Goal: Transaction & Acquisition: Purchase product/service

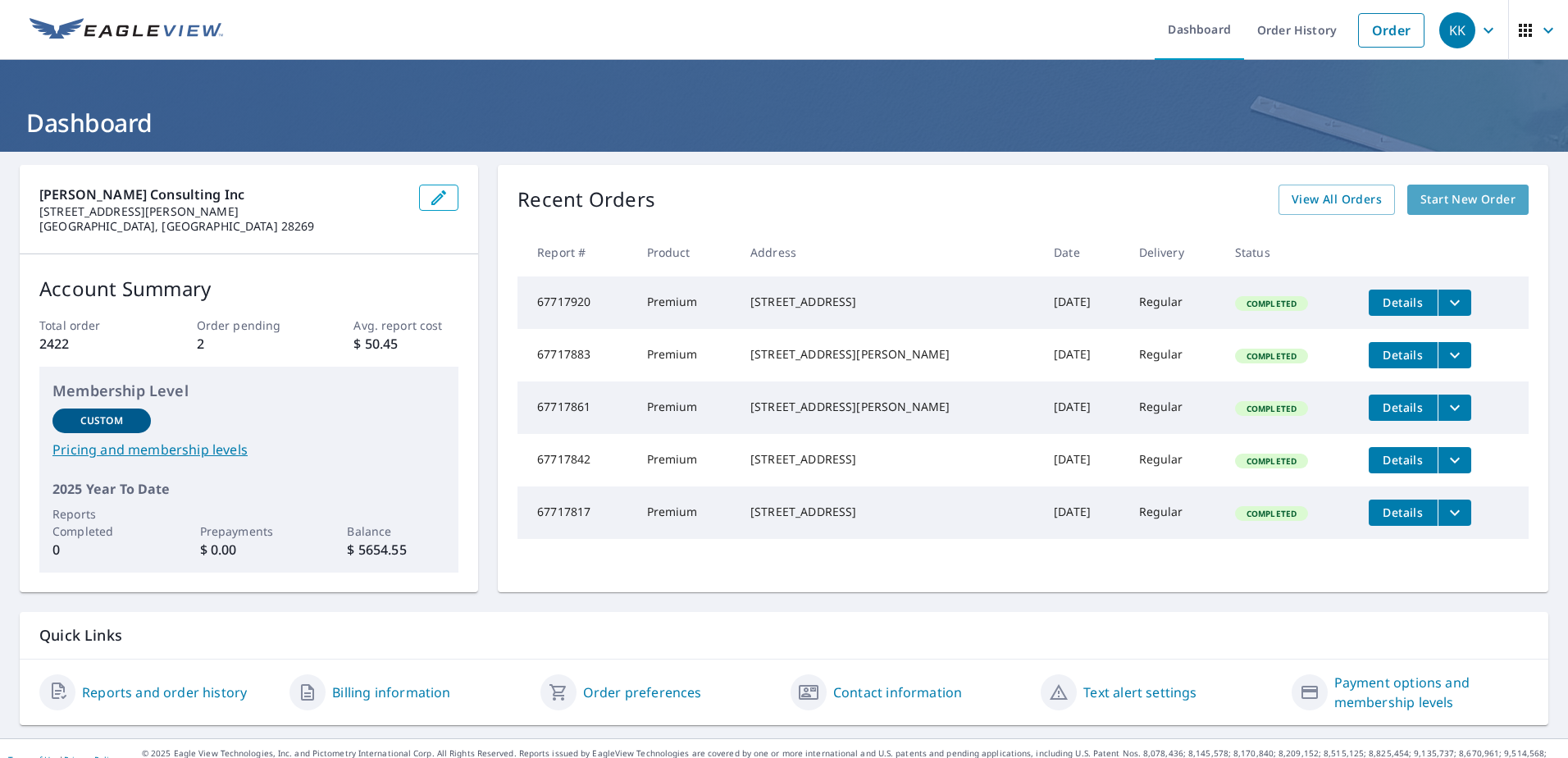
click at [1452, 198] on span "Start New Order" at bounding box center [1468, 199] width 95 height 20
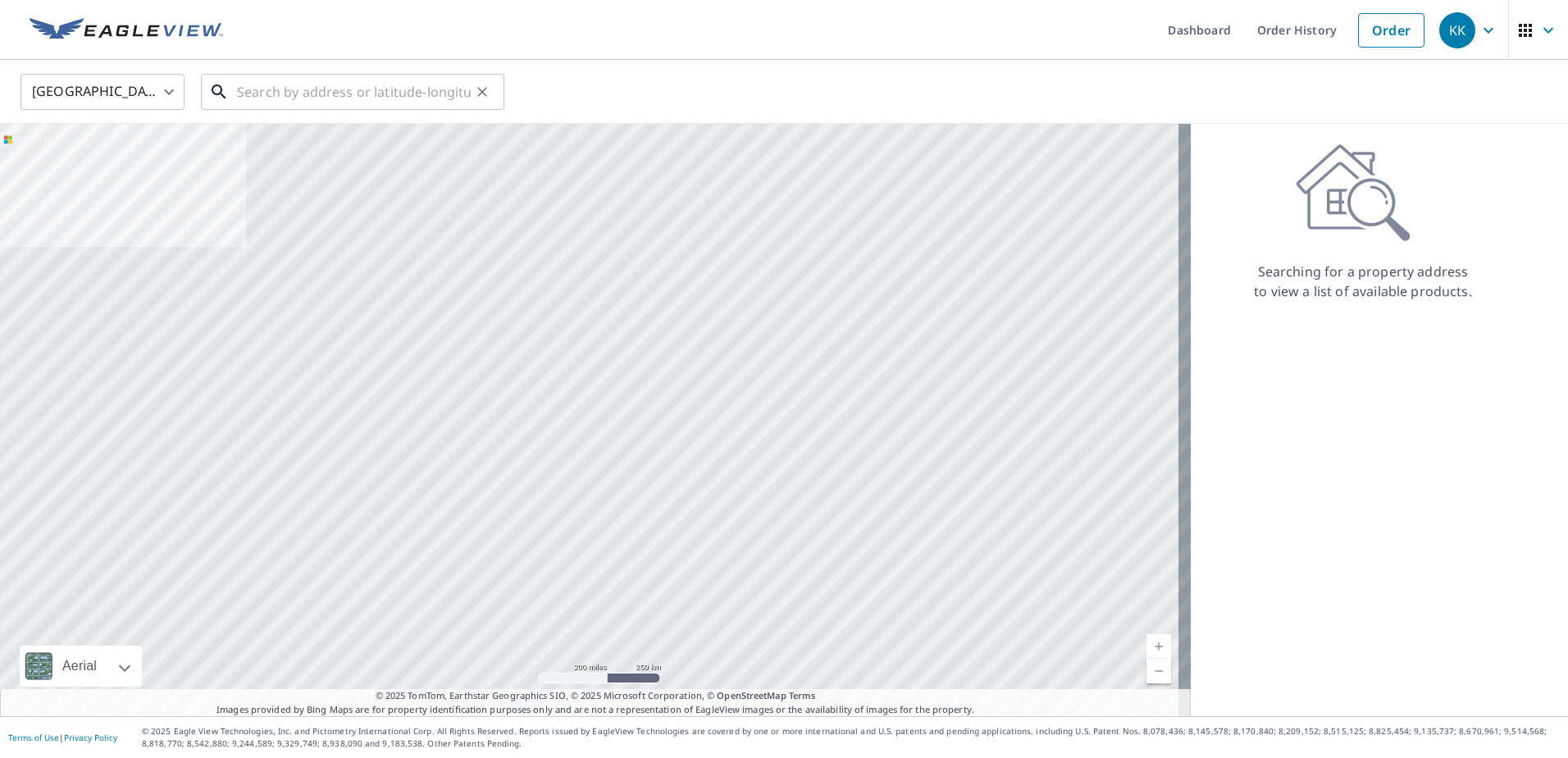
click at [253, 95] on input "text" at bounding box center [354, 91] width 234 height 46
paste input "[STREET_ADDRESS]"
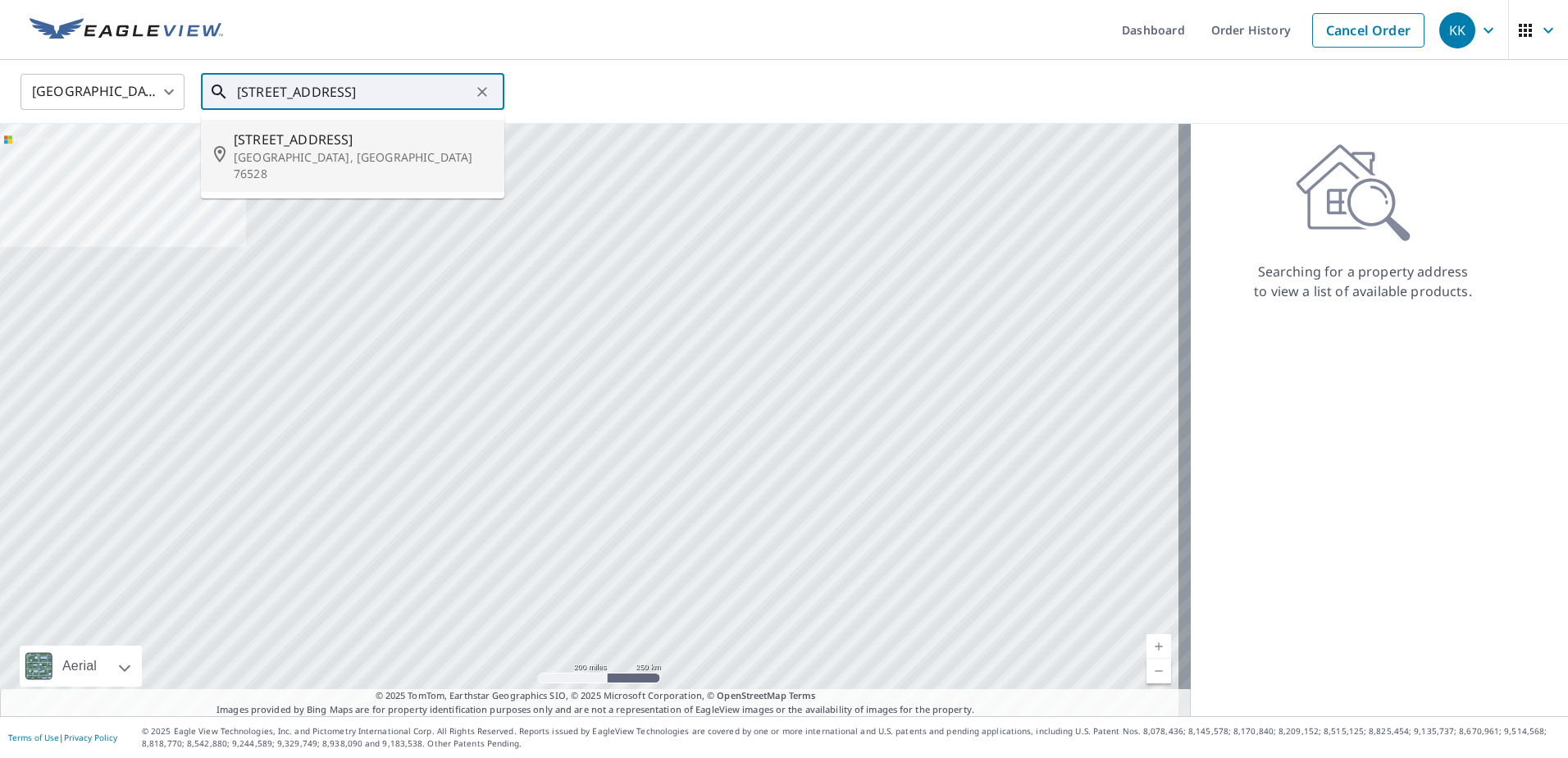
click at [308, 145] on span "[STREET_ADDRESS]" at bounding box center [363, 140] width 258 height 20
type input "[STREET_ADDRESS]"
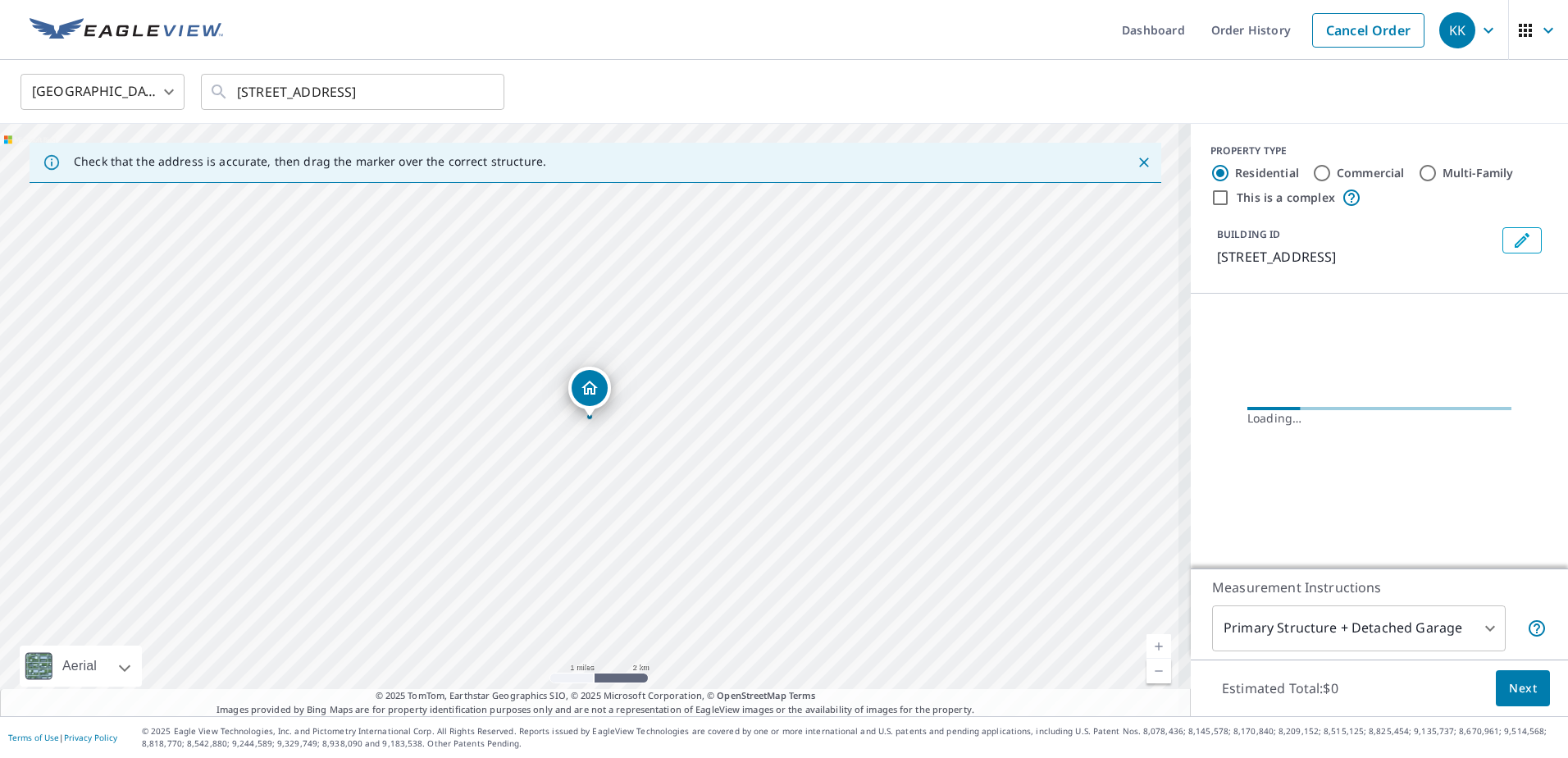
scroll to position [0, 0]
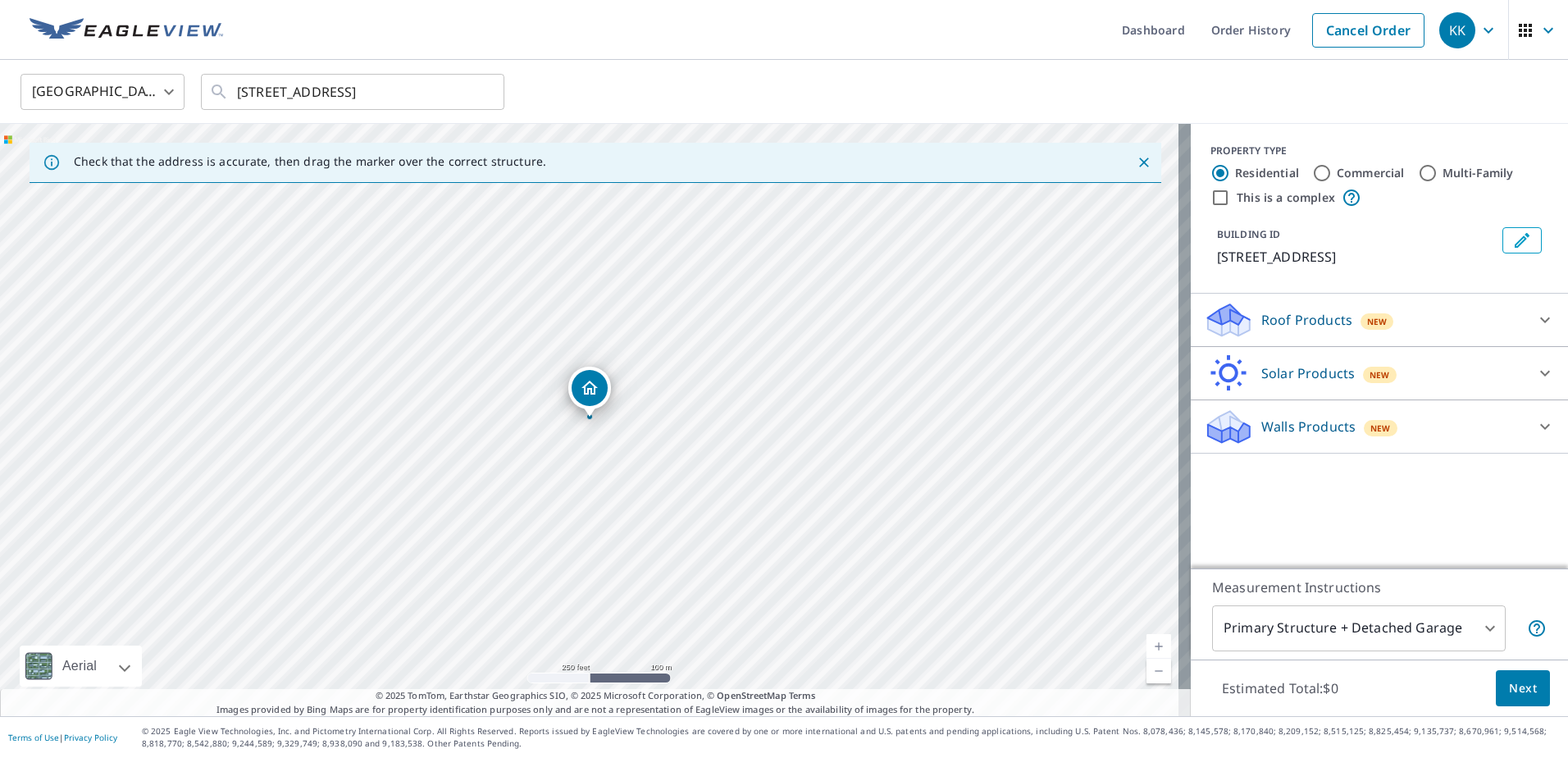
click at [1536, 318] on icon at bounding box center [1546, 320] width 20 height 20
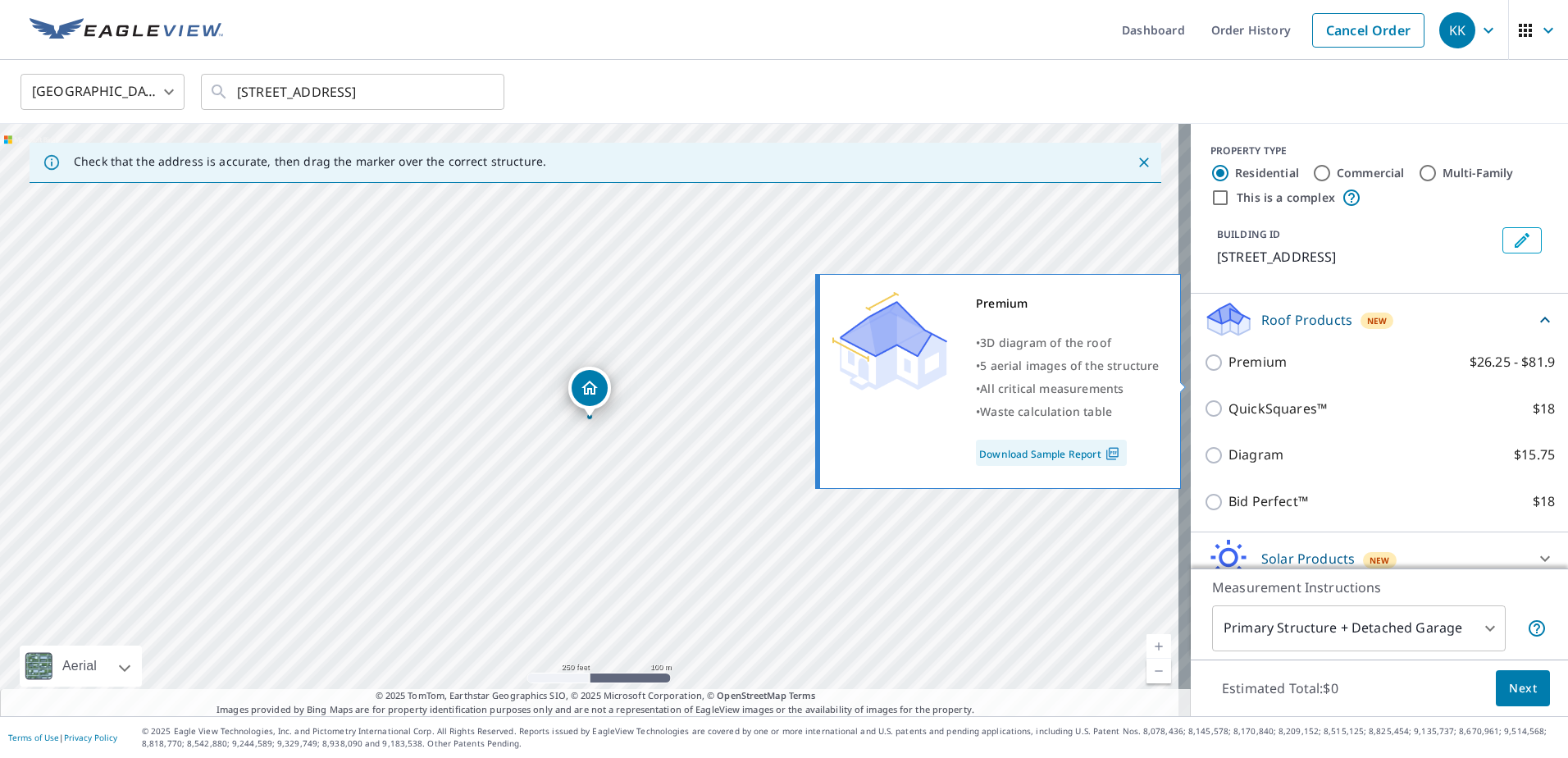
click at [1204, 373] on input "Premium $26.25 - $81.9" at bounding box center [1216, 363] width 25 height 20
checkbox input "true"
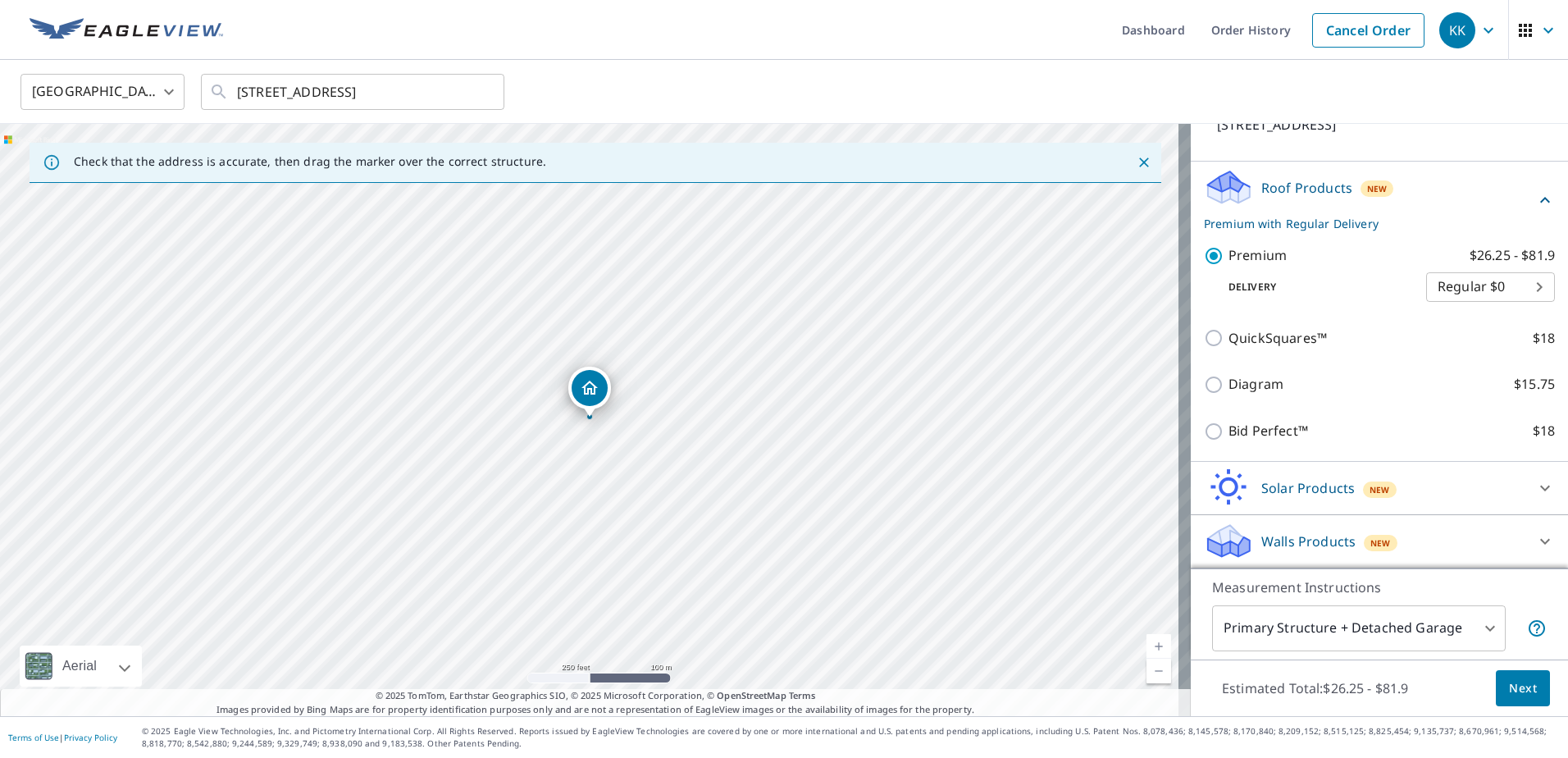
scroll to position [152, 0]
click at [1510, 689] on span "Next" at bounding box center [1523, 689] width 28 height 20
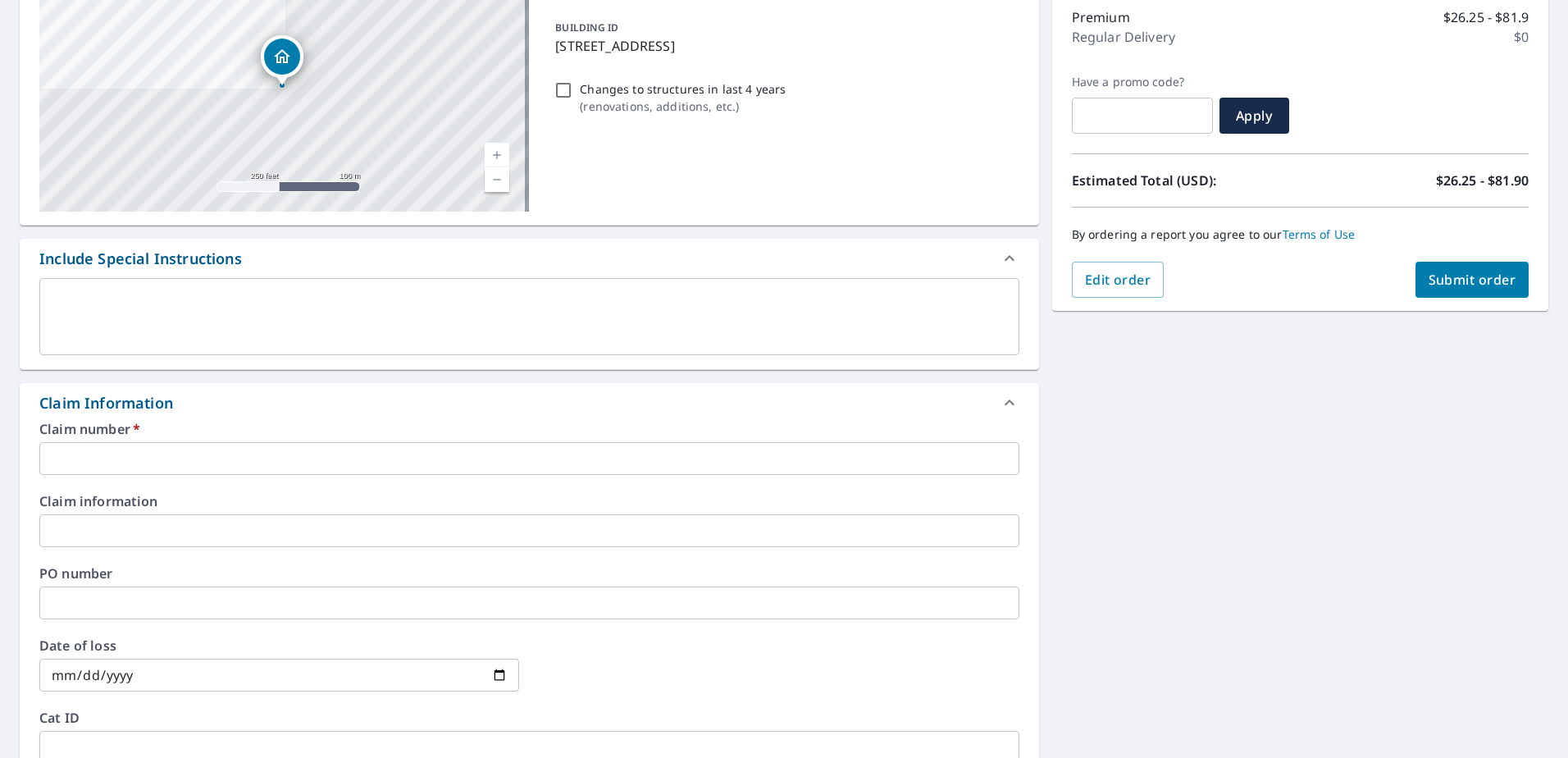
scroll to position [246, 0]
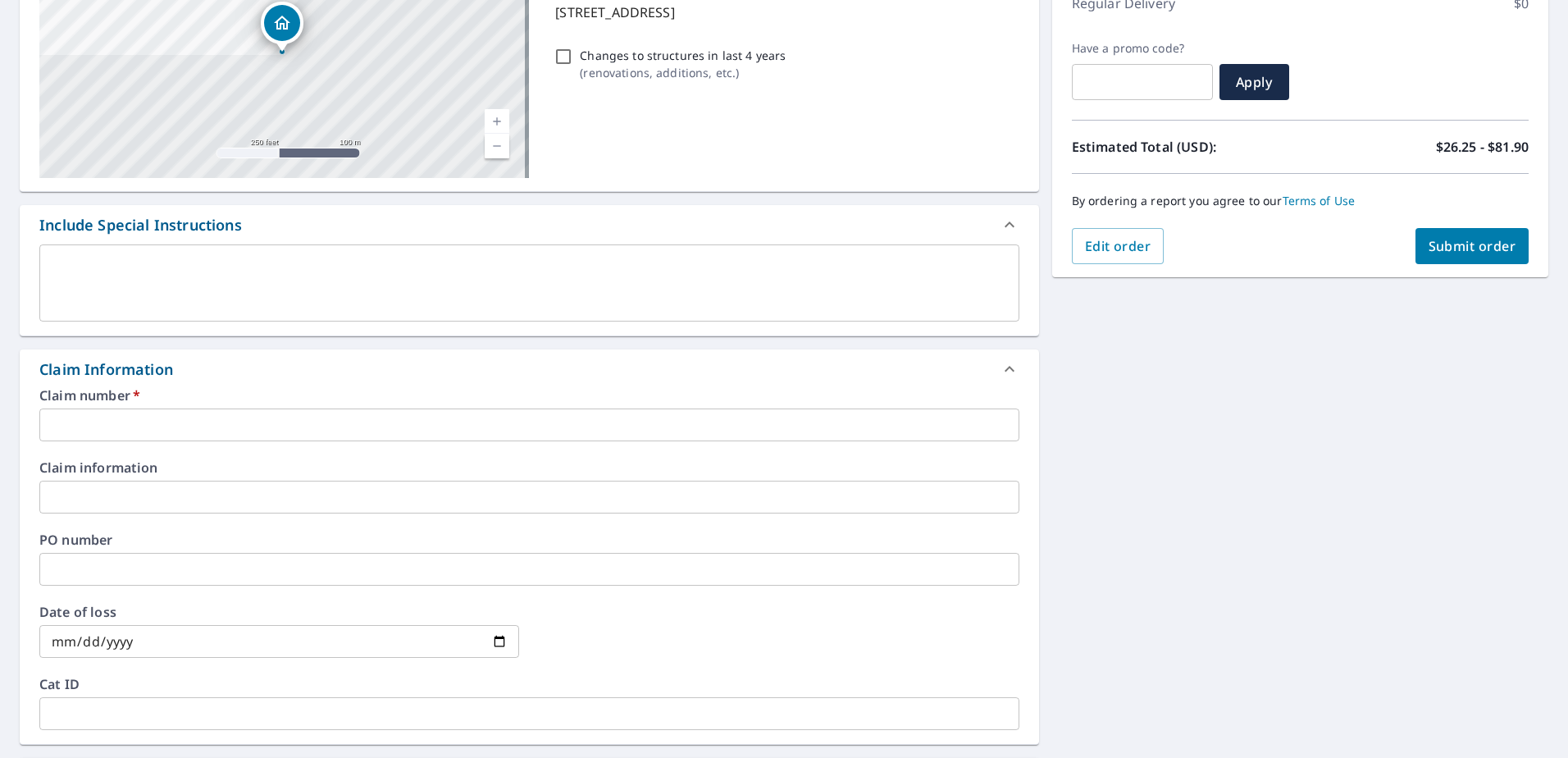
click at [51, 425] on input "text" at bounding box center [529, 425] width 980 height 33
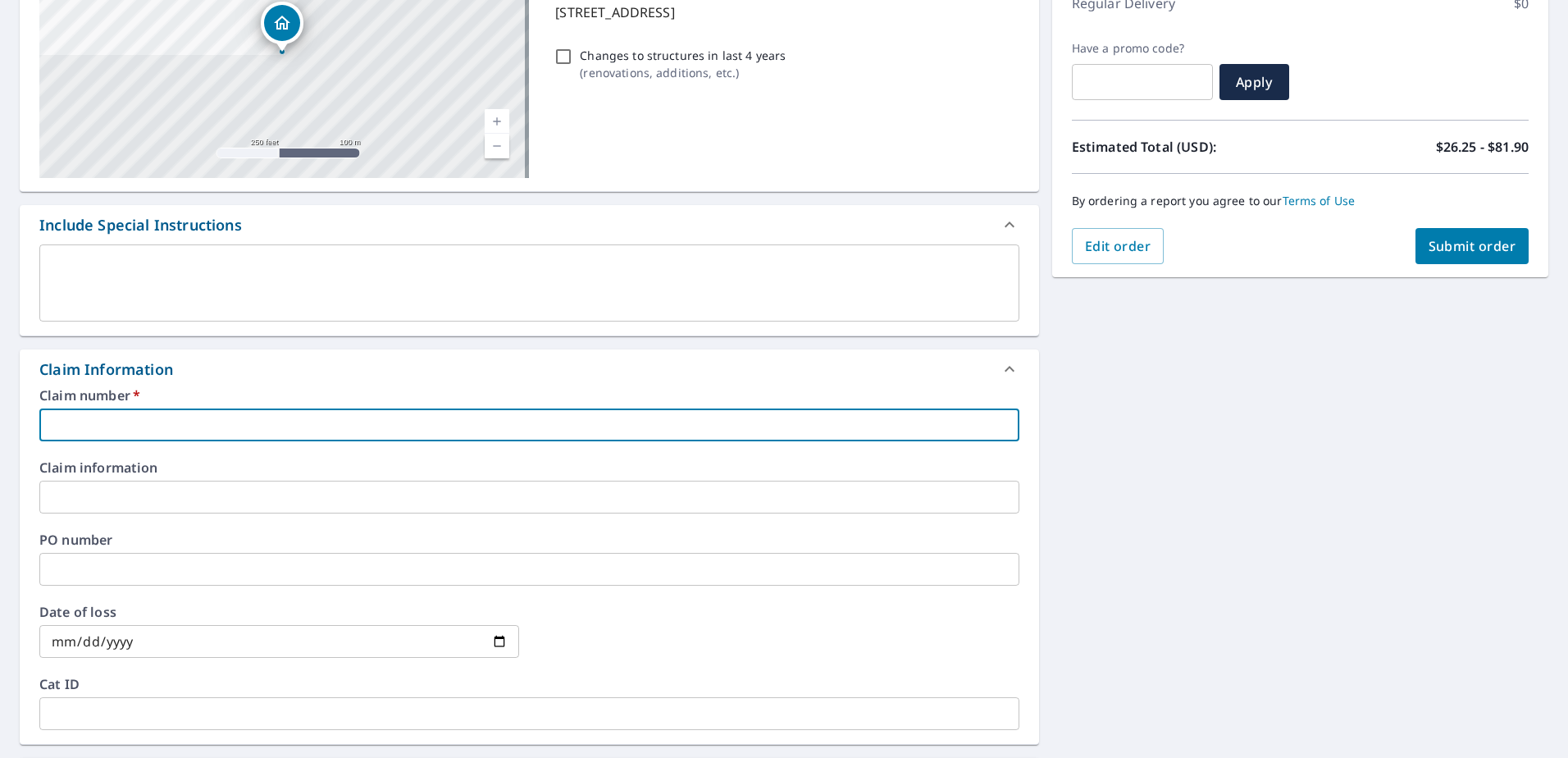
click at [64, 429] on input "text" at bounding box center [529, 425] width 980 height 33
paste input "100317209"
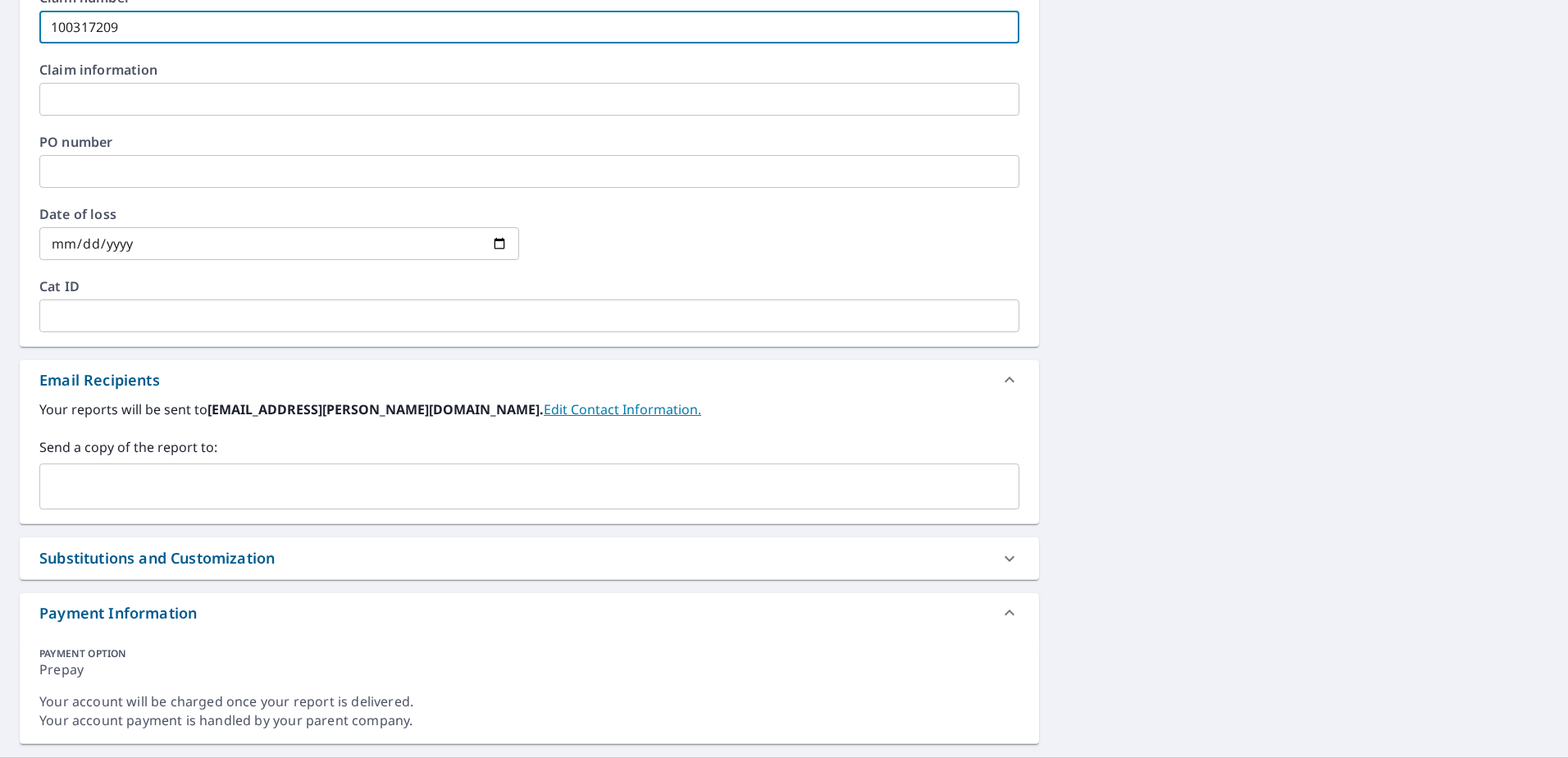
scroll to position [657, 0]
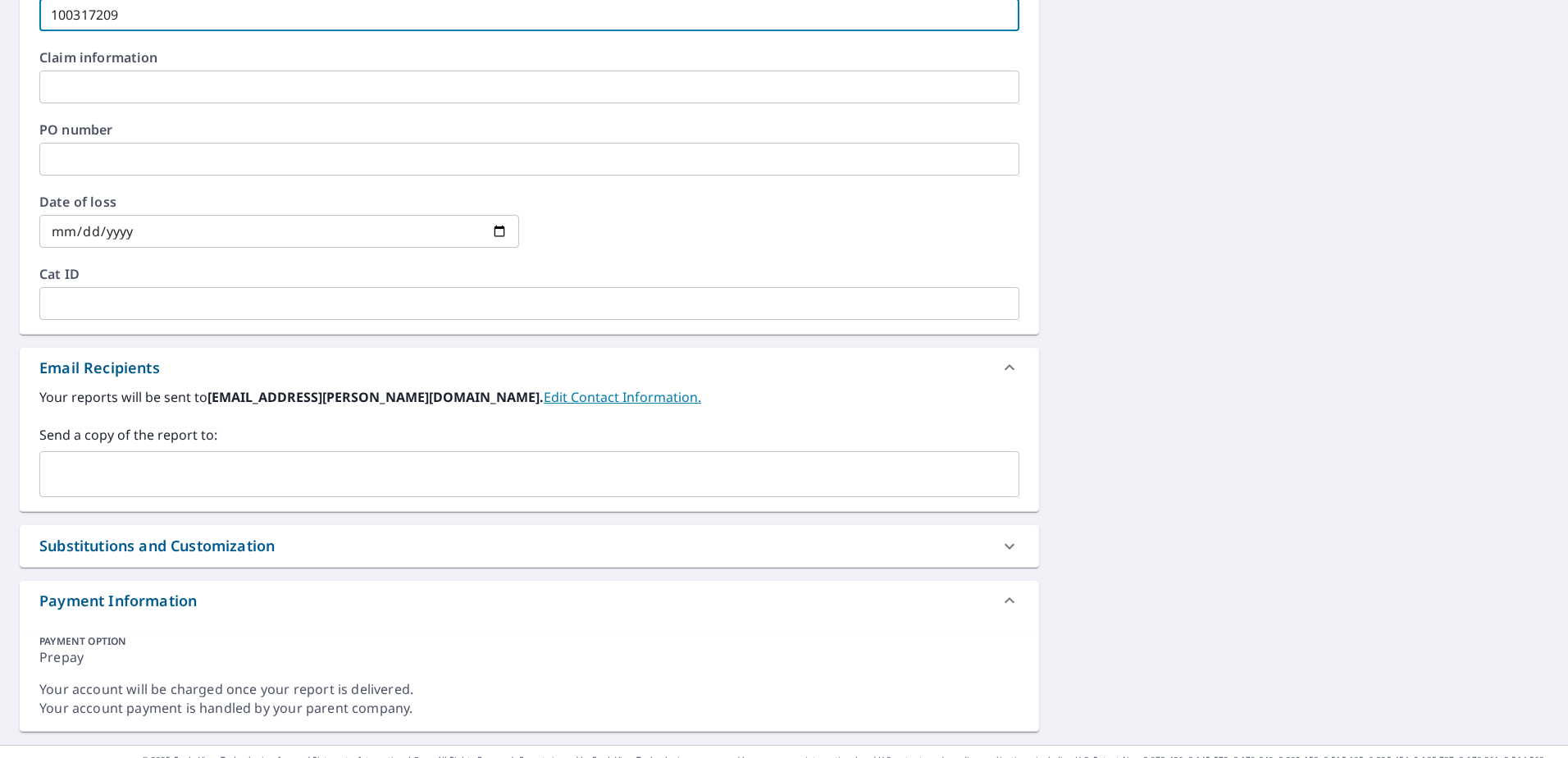
type input "100317209"
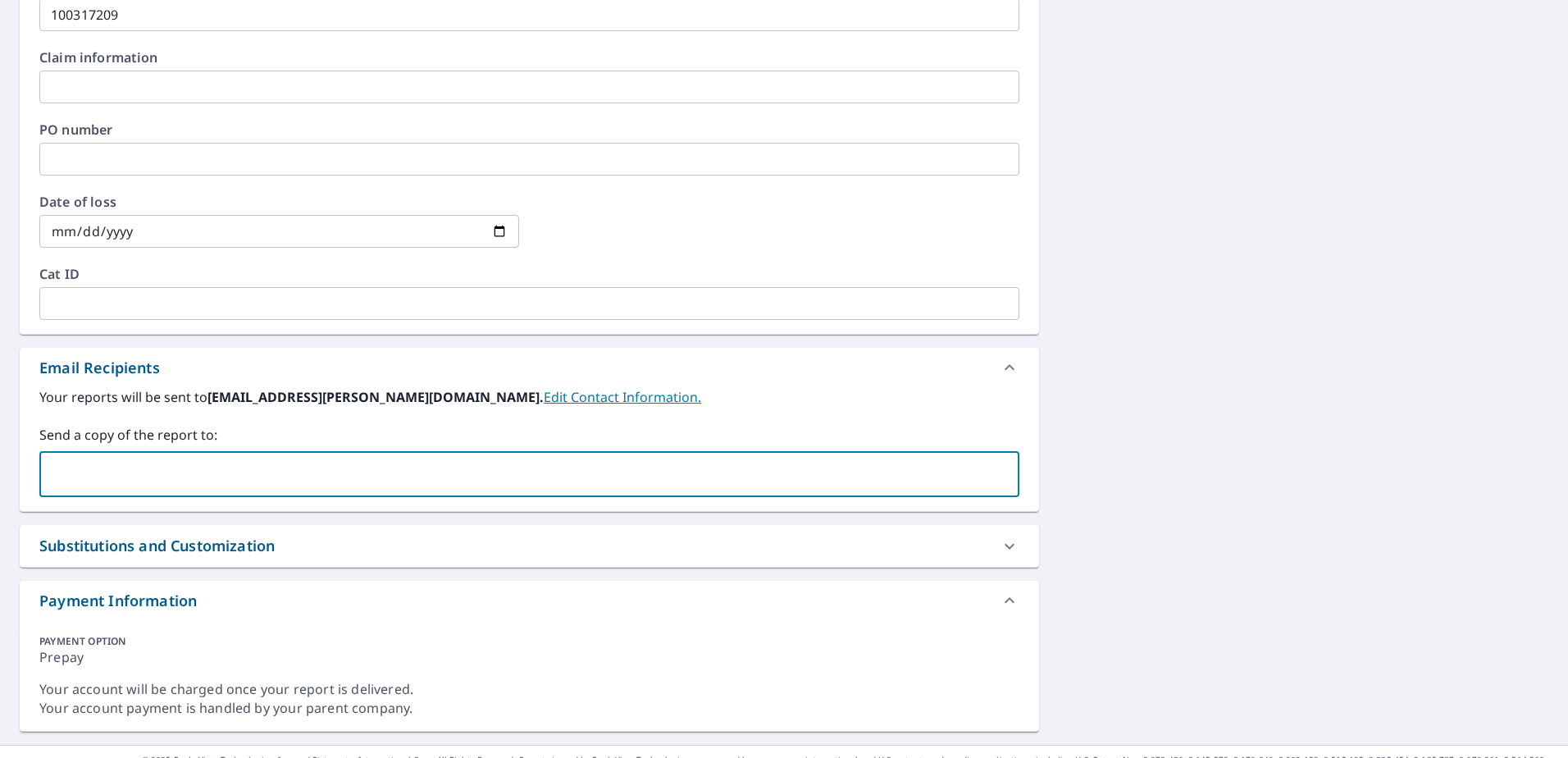
click at [50, 464] on input "text" at bounding box center [517, 475] width 941 height 31
paste input "[PERSON_NAME] <[EMAIL_ADDRESS][PERSON_NAME][PERSON_NAME][DOMAIN_NAME]>"
type input "[EMAIL_ADDRESS][PERSON_NAME][PERSON_NAME][DOMAIN_NAME];"
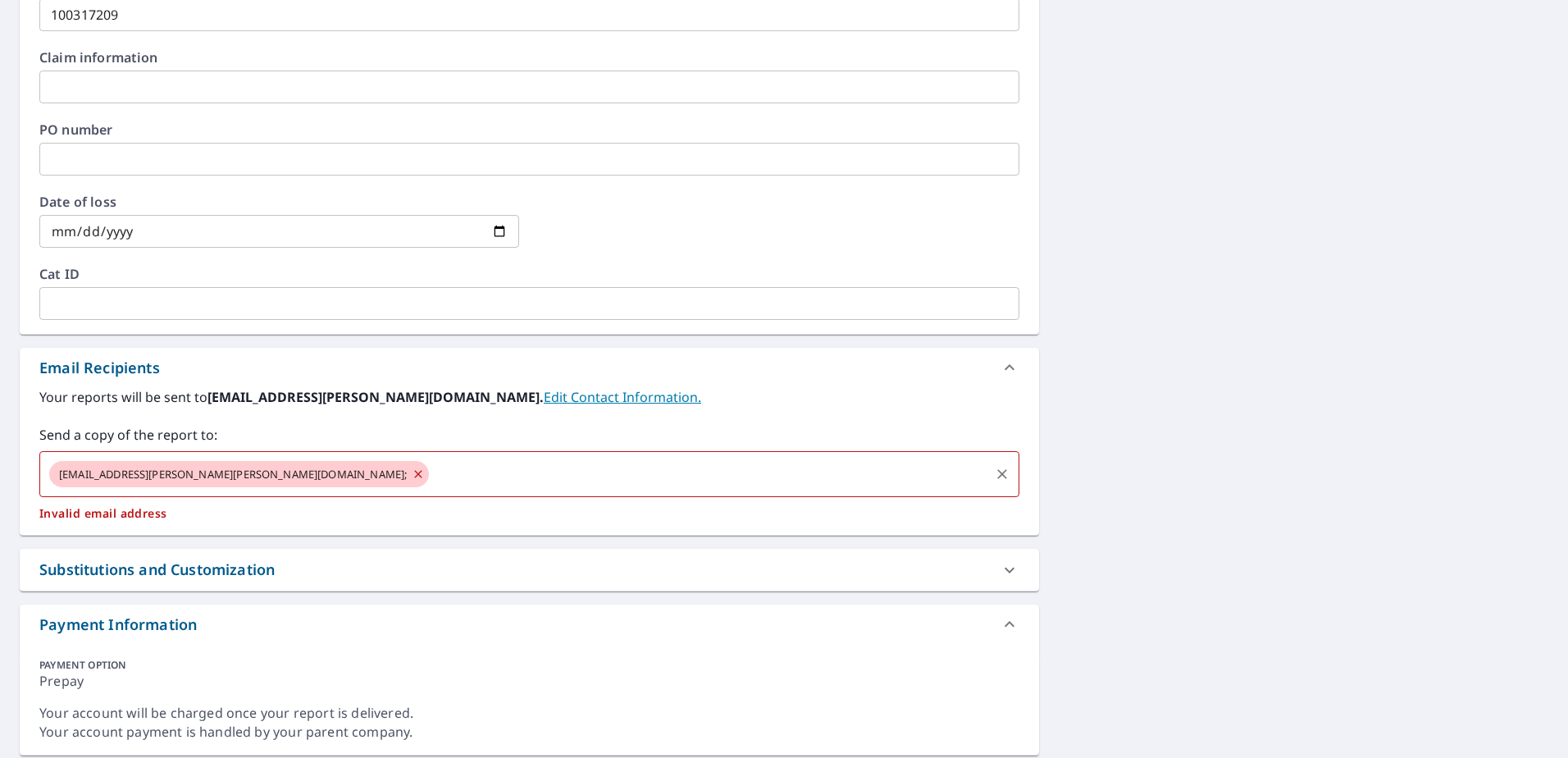
click at [183, 475] on span "[EMAIL_ADDRESS][PERSON_NAME][PERSON_NAME][DOMAIN_NAME];" at bounding box center [233, 475] width 367 height 16
click at [180, 475] on span "[EMAIL_ADDRESS][PERSON_NAME][PERSON_NAME][DOMAIN_NAME];" at bounding box center [233, 475] width 367 height 16
click at [412, 477] on icon at bounding box center [418, 475] width 13 height 18
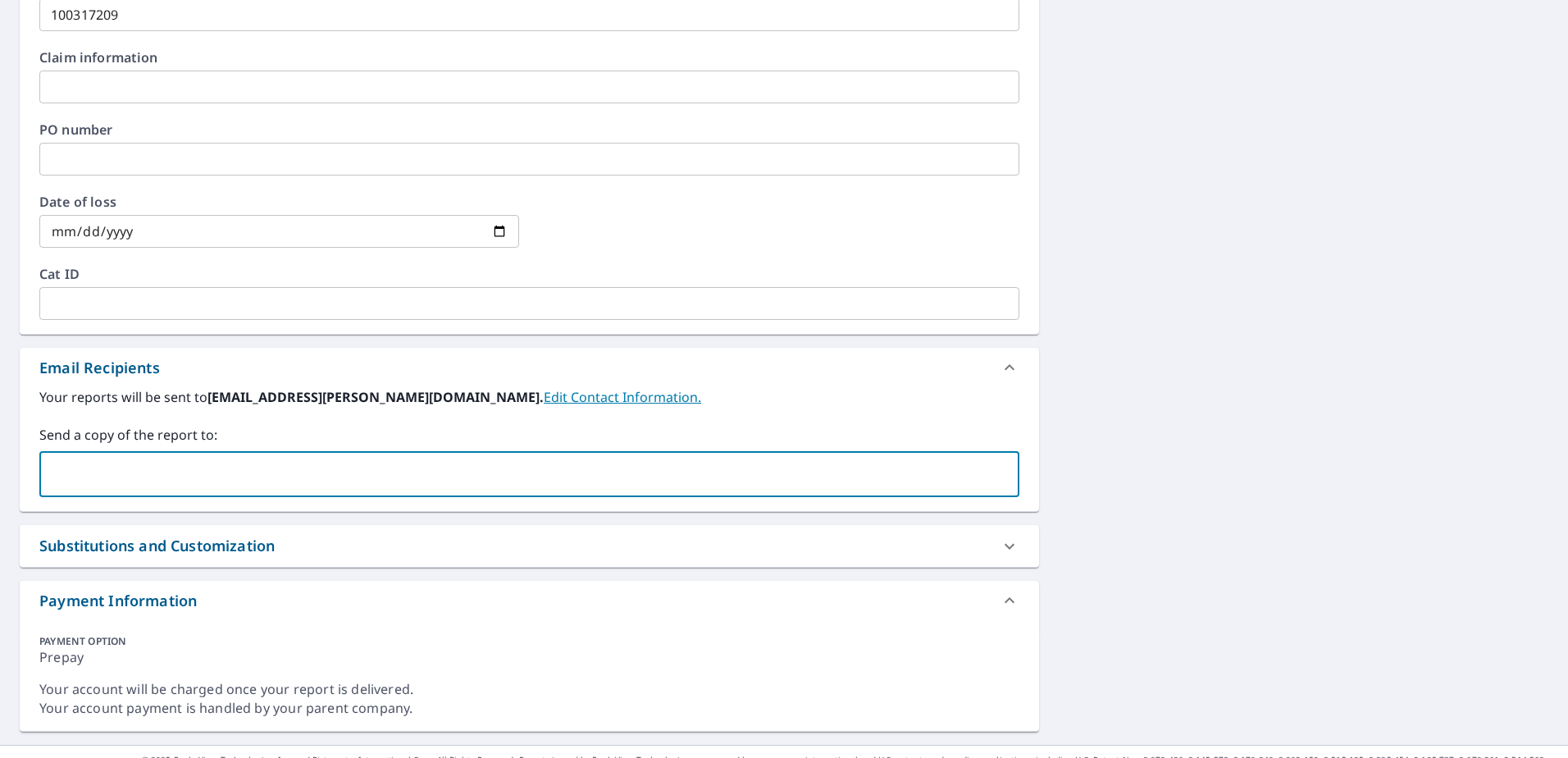
paste input "[PERSON_NAME] <[EMAIL_ADDRESS][PERSON_NAME][PERSON_NAME][DOMAIN_NAME]>"
type input "[EMAIL_ADDRESS][PERSON_NAME][PERSON_NAME][DOMAIN_NAME]"
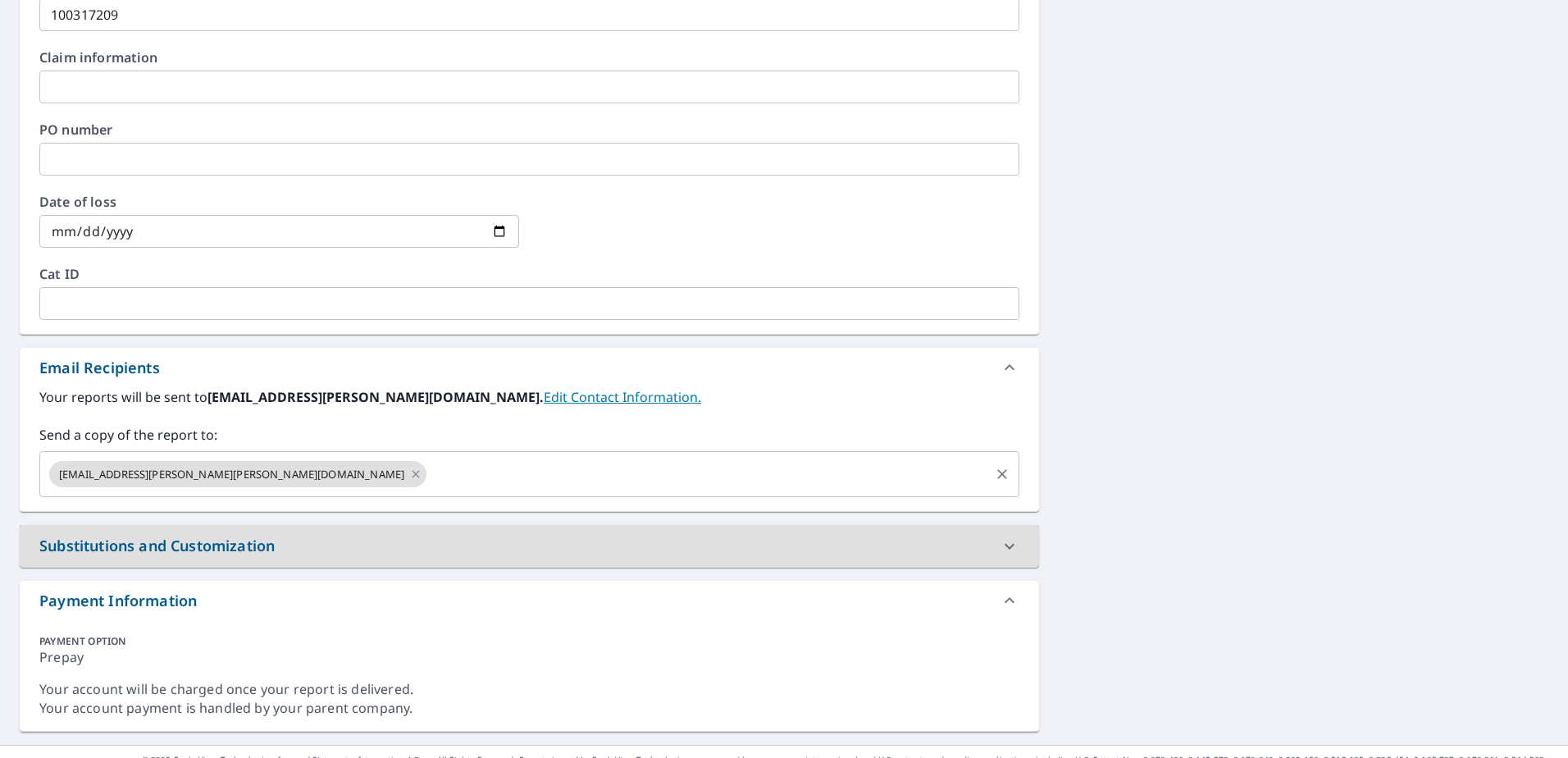
click at [429, 486] on input "text" at bounding box center [708, 475] width 558 height 31
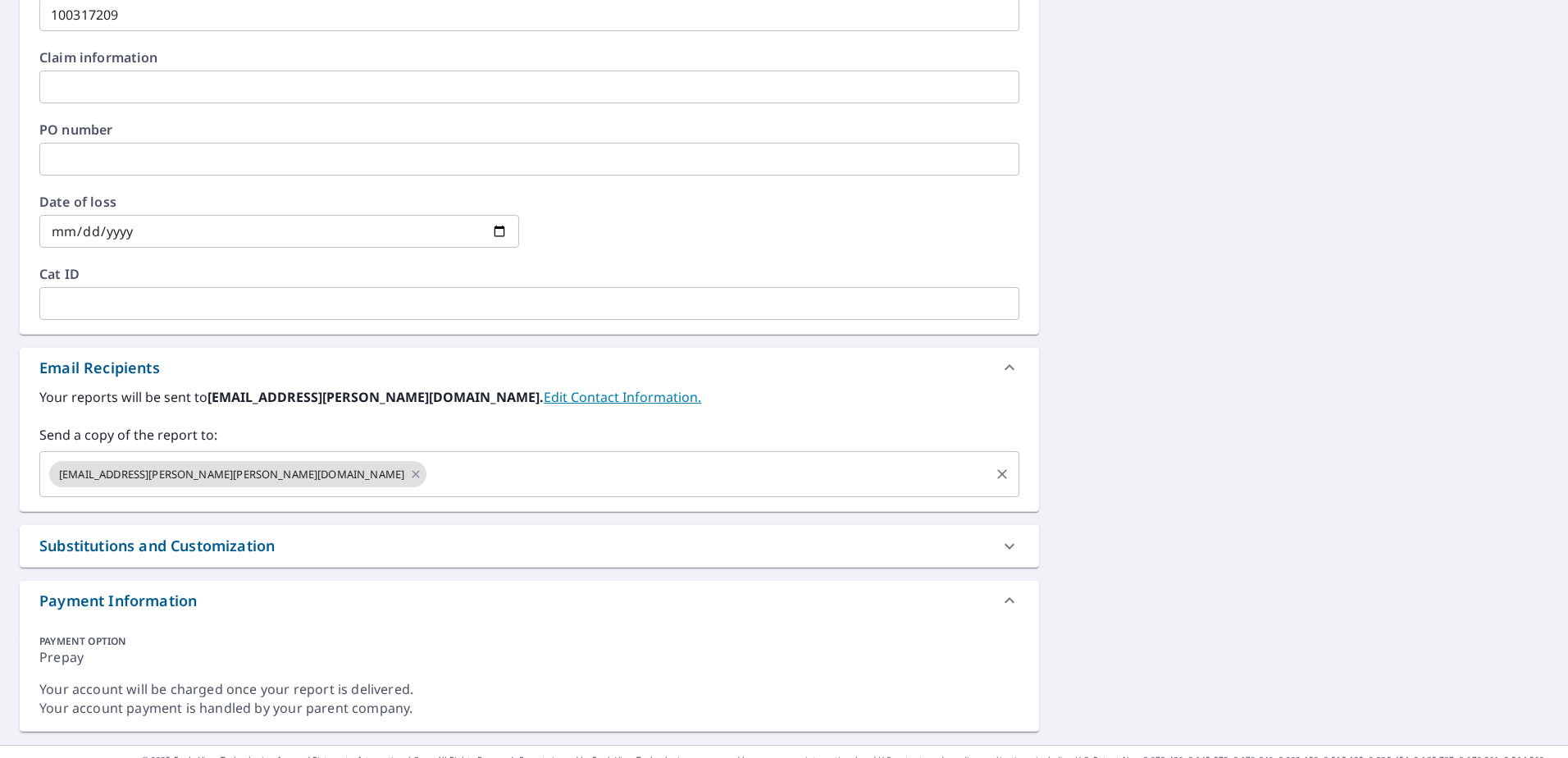
click at [429, 482] on input "text" at bounding box center [708, 475] width 558 height 31
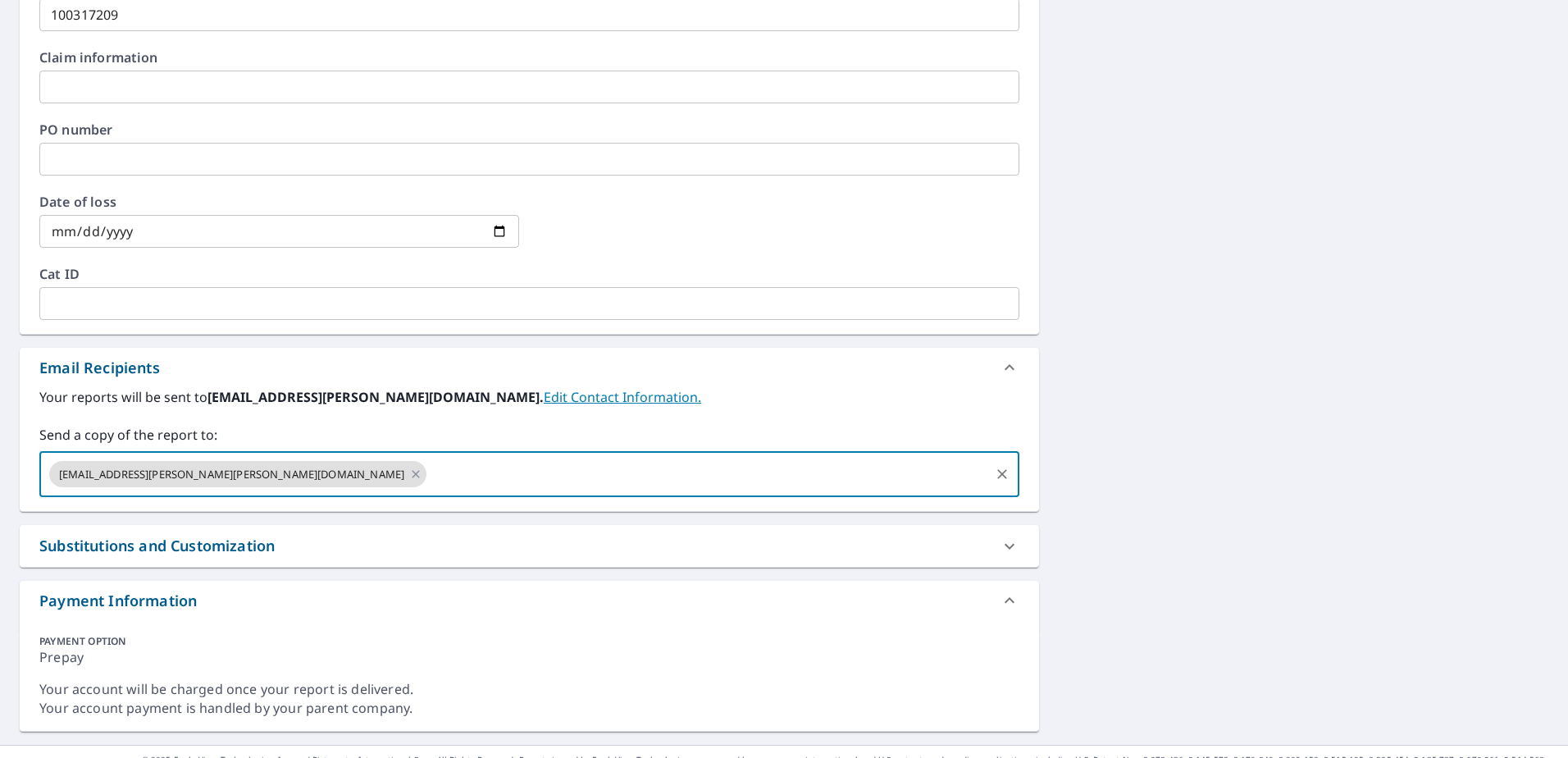
paste input "[PERSON_NAME] <[PERSON_NAME][EMAIL_ADDRESS][PERSON_NAME][PERSON_NAME][DOMAIN_NA…"
type input "[PERSON_NAME][EMAIL_ADDRESS][PERSON_NAME][PERSON_NAME][DOMAIN_NAME]"
click at [398, 595] on div "Payment Information" at bounding box center [514, 601] width 950 height 22
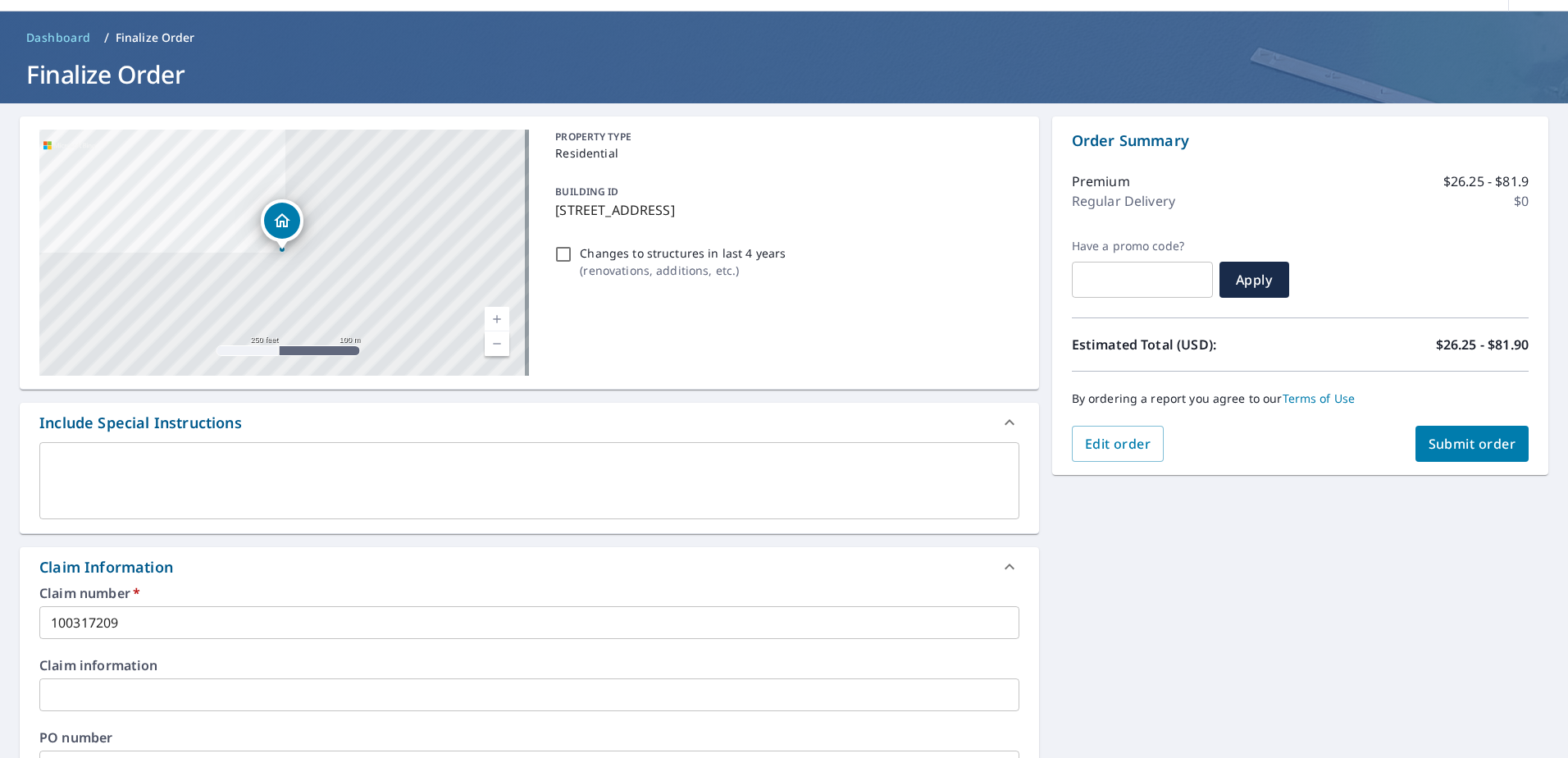
scroll to position [0, 0]
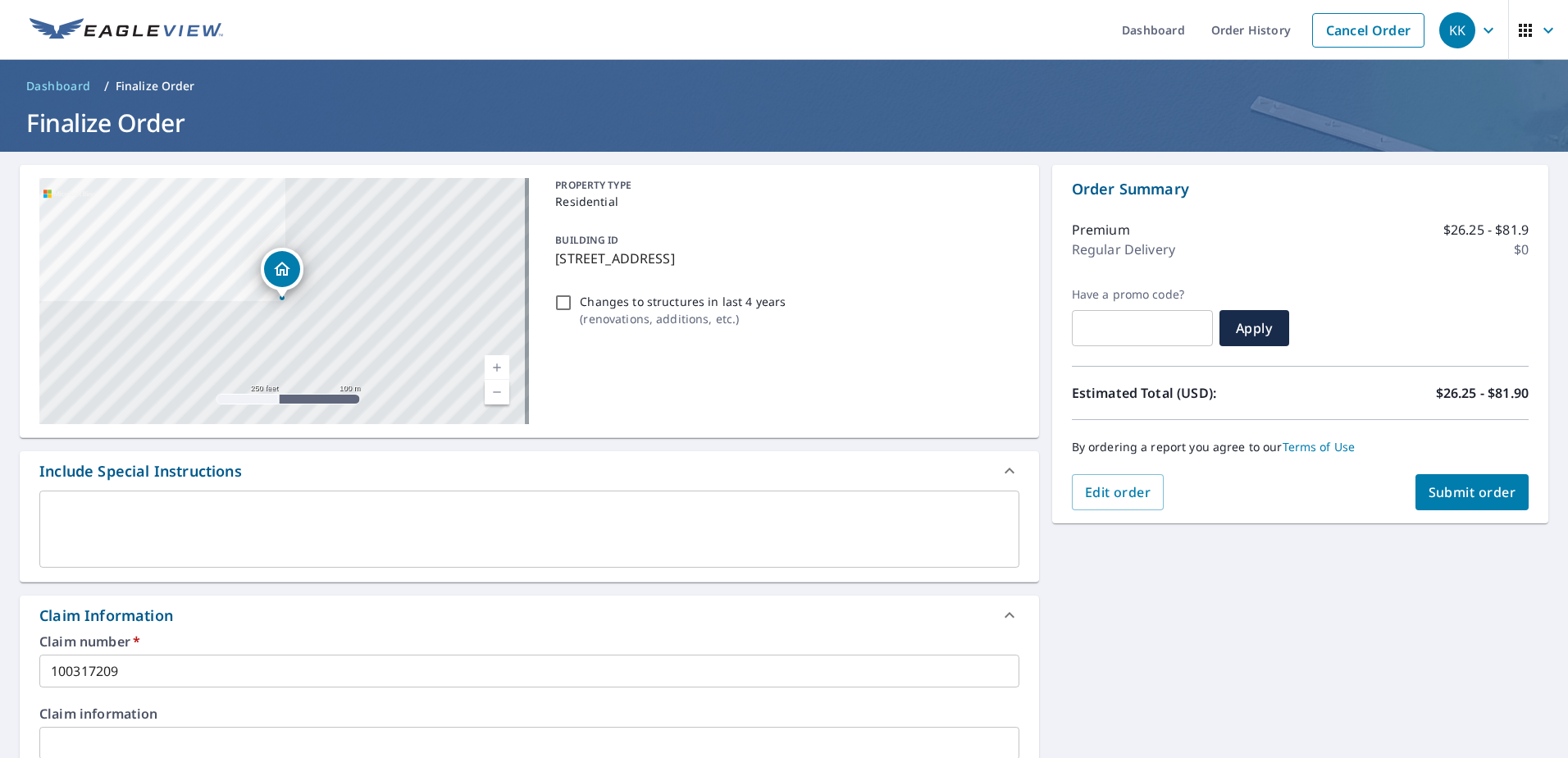
click at [1437, 493] on span "Submit order" at bounding box center [1473, 493] width 88 height 18
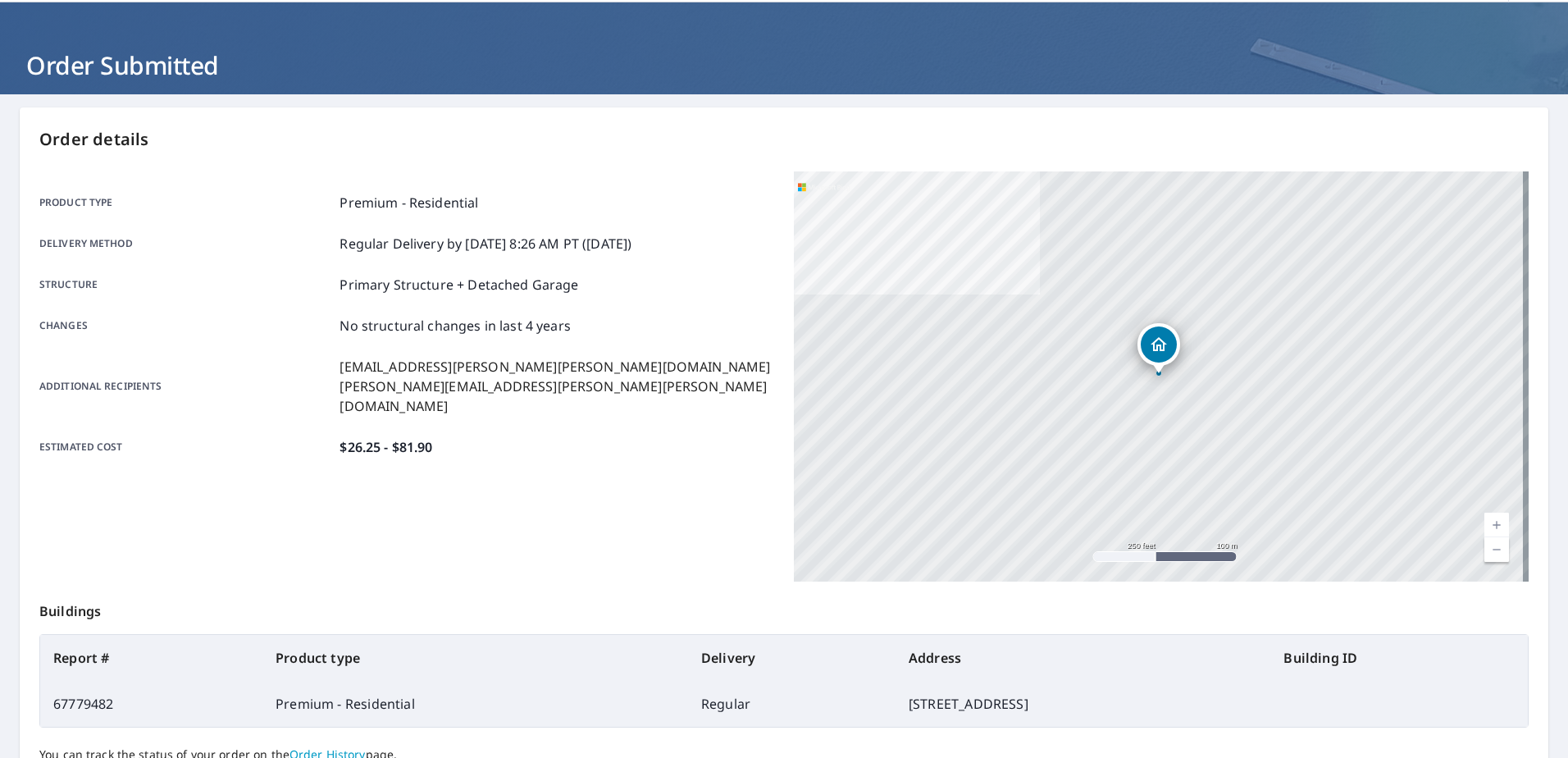
scroll to position [208, 0]
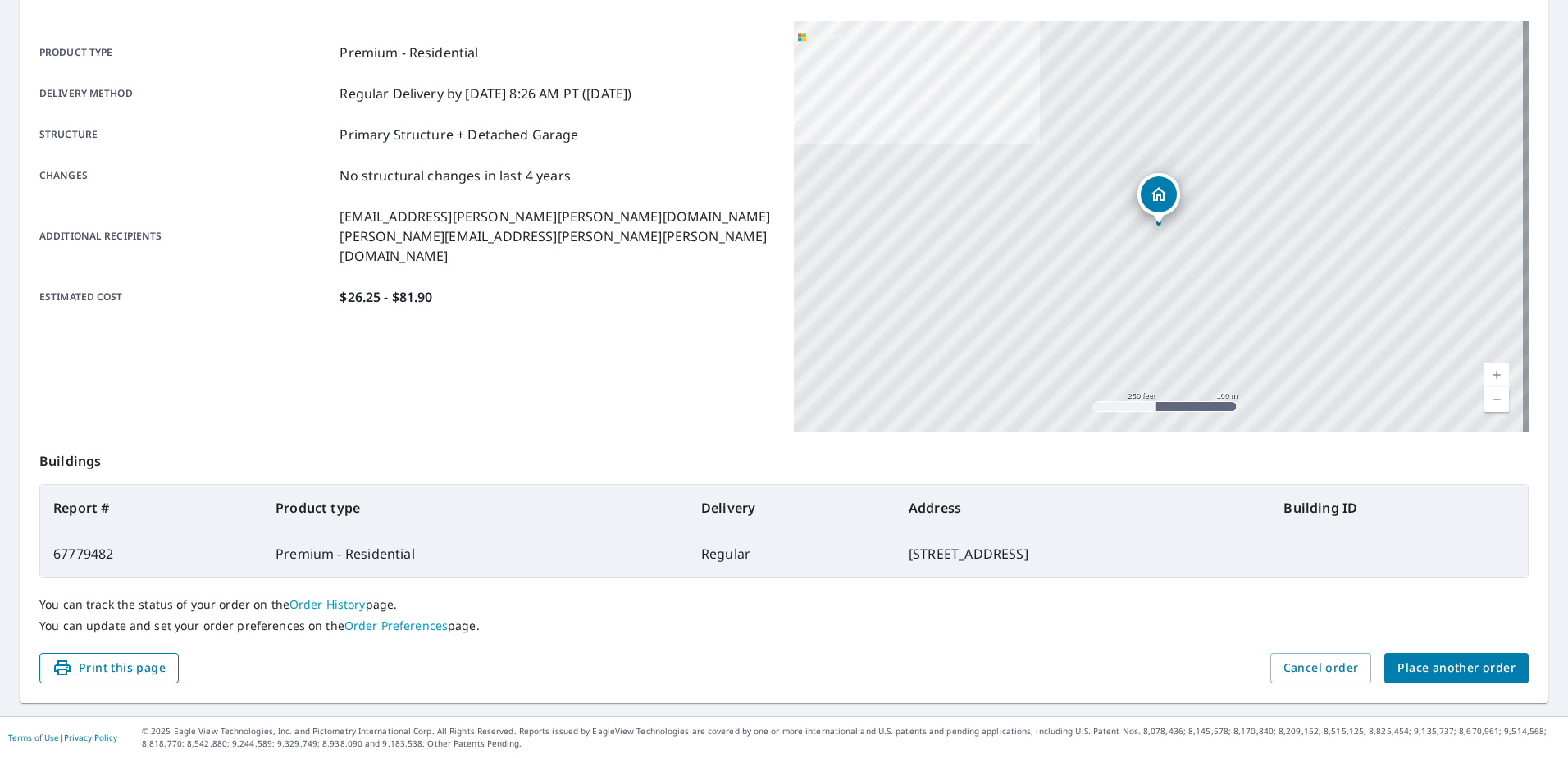
click at [123, 666] on span "Print this page" at bounding box center [109, 668] width 113 height 20
